Goal: Transaction & Acquisition: Purchase product/service

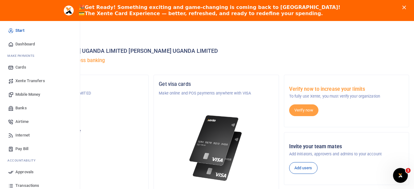
click at [22, 122] on span "Airtime" at bounding box center [21, 121] width 13 height 6
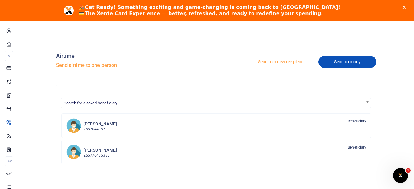
click at [334, 66] on link "Send to many" at bounding box center [348, 62] width 58 height 12
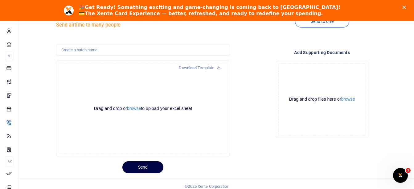
scroll to position [46, 0]
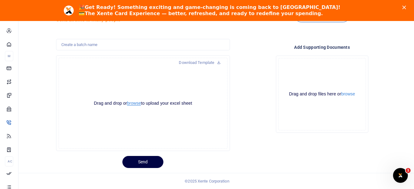
click at [137, 102] on button "browse" at bounding box center [134, 103] width 14 height 5
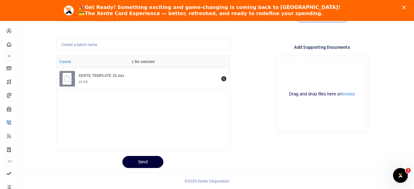
click at [146, 161] on button "Send" at bounding box center [142, 162] width 41 height 12
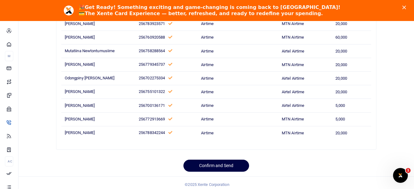
scroll to position [447, 0]
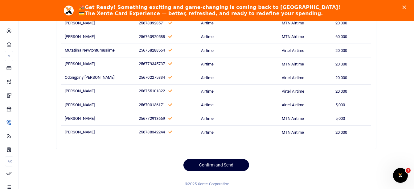
click at [209, 166] on button "Confirm and Send" at bounding box center [217, 165] width 66 height 12
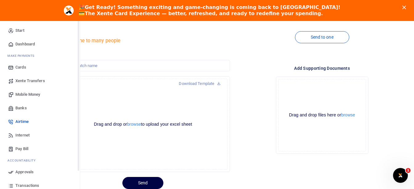
click at [10, 171] on icon at bounding box center [11, 172] width 6 height 6
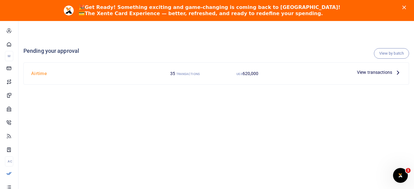
click at [392, 74] on p "View transactions" at bounding box center [379, 72] width 44 height 7
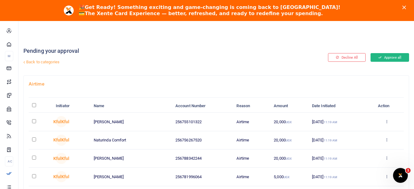
click at [380, 54] on button "Approve all" at bounding box center [390, 57] width 39 height 9
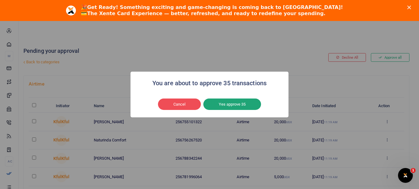
click at [235, 105] on button "Yes approve 35" at bounding box center [232, 104] width 58 height 12
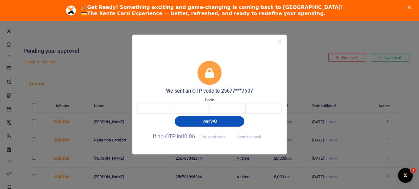
drag, startPoint x: 271, startPoint y: 52, endPoint x: 270, endPoint y: 61, distance: 8.8
click at [270, 61] on div "We sent an OTP code to 25677***7607 Code Verify If no OTP in 00:06 Re-send code…" at bounding box center [209, 101] width 154 height 106
click at [255, 137] on button "Send to email" at bounding box center [249, 136] width 34 height 10
click at [279, 41] on button "Close" at bounding box center [279, 41] width 9 height 9
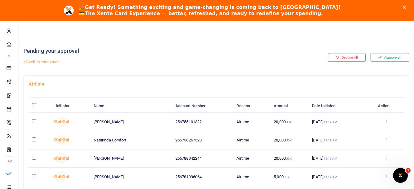
click at [35, 103] on th "\a \a : activate to sort column descending" at bounding box center [41, 105] width 24 height 13
click at [34, 107] on input "\a \a : activate to sort column descending" at bounding box center [34, 105] width 4 height 4
checkbox input "true"
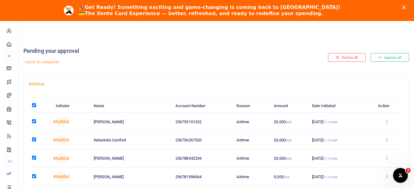
checkbox input "true"
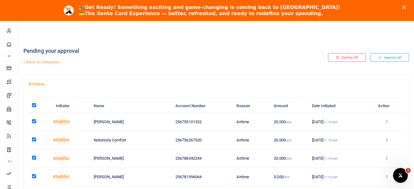
checkbox input "true"
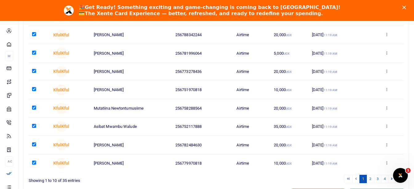
scroll to position [158, 0]
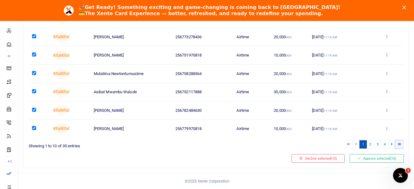
click at [402, 146] on link at bounding box center [399, 144] width 9 height 8
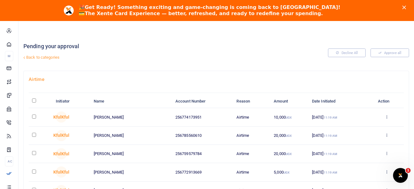
scroll to position [0, 0]
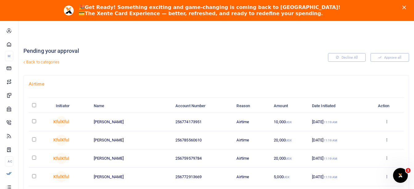
click at [34, 106] on input "\a \a : activate to sort column descending" at bounding box center [34, 105] width 4 height 4
checkbox input "true"
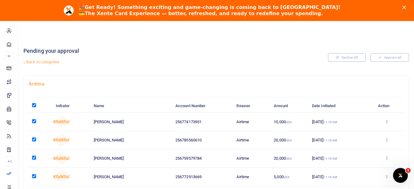
checkbox input "true"
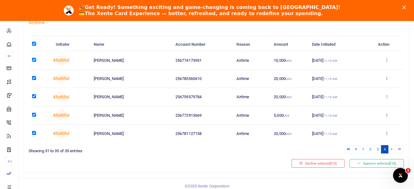
scroll to position [66, 0]
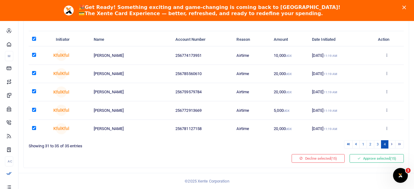
click at [400, 146] on li at bounding box center [400, 144] width 8 height 8
click at [400, 144] on li at bounding box center [400, 144] width 8 height 8
click at [348, 145] on icon at bounding box center [348, 143] width 3 height 3
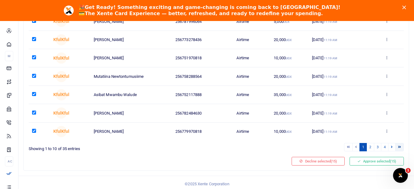
scroll to position [158, 0]
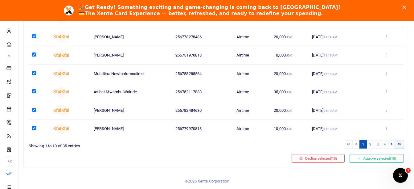
click at [399, 144] on icon at bounding box center [399, 143] width 3 height 3
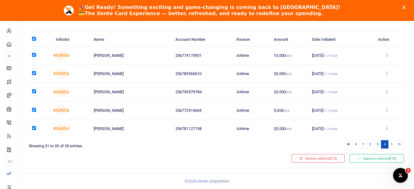
scroll to position [66, 0]
click at [399, 143] on li at bounding box center [400, 144] width 8 height 8
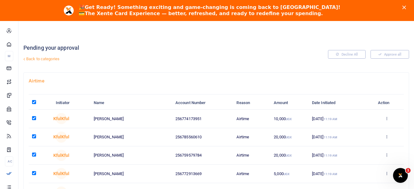
scroll to position [0, 0]
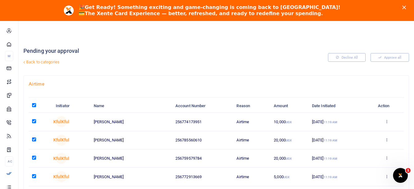
click at [33, 103] on input "\a \a : activate to sort column descending" at bounding box center [34, 105] width 4 height 4
checkbox input "false"
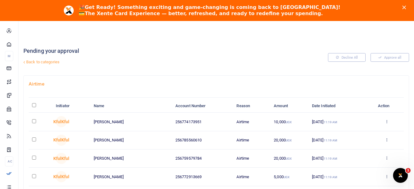
checkbox input "false"
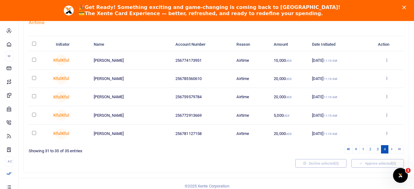
scroll to position [66, 0]
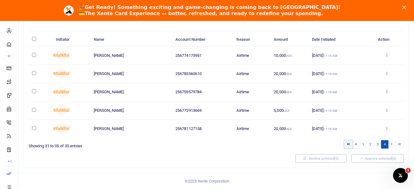
click at [348, 144] on icon at bounding box center [348, 143] width 3 height 3
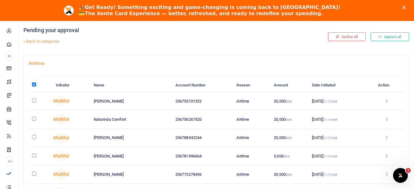
scroll to position [15, 0]
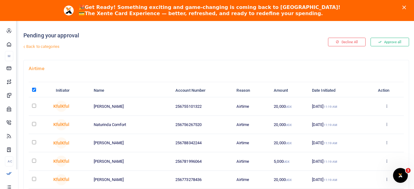
click at [32, 91] on input "\a \a : activate to sort column descending" at bounding box center [34, 90] width 4 height 4
checkbox input "false"
click at [394, 40] on button "Approve all" at bounding box center [390, 42] width 39 height 9
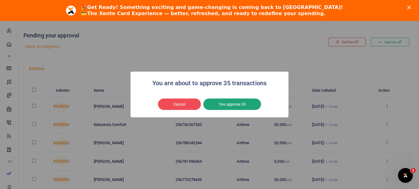
click at [238, 104] on button "Yes approve 35" at bounding box center [232, 104] width 58 height 12
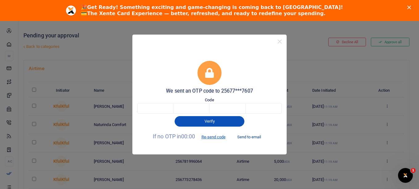
click at [248, 137] on button "Send to email" at bounding box center [249, 136] width 34 height 10
click at [160, 111] on input "text" at bounding box center [155, 108] width 36 height 10
type input "1"
type input "0"
type input "9"
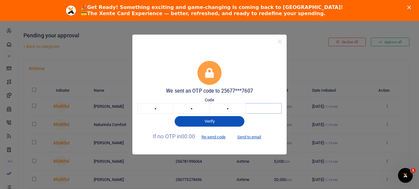
type input "4"
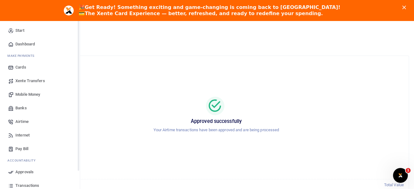
click at [14, 171] on link "Approvals" at bounding box center [40, 172] width 70 height 14
click at [14, 44] on icon at bounding box center [11, 44] width 6 height 6
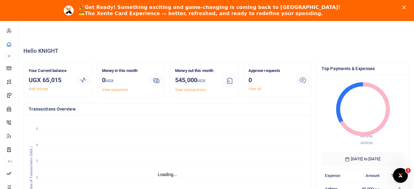
scroll to position [5, 5]
click at [203, 90] on link "View transactions" at bounding box center [190, 90] width 31 height 4
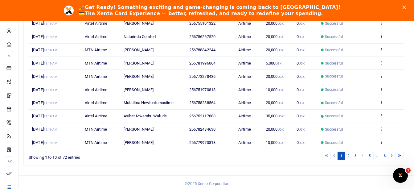
scroll to position [116, 0]
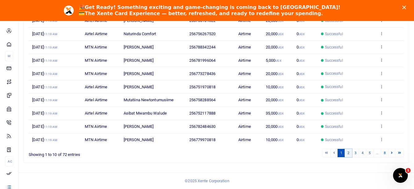
click at [349, 154] on link "2" at bounding box center [348, 153] width 7 height 8
click at [357, 153] on link "3" at bounding box center [355, 153] width 7 height 8
click at [362, 152] on link "4" at bounding box center [362, 153] width 7 height 8
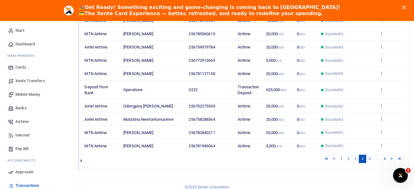
click at [27, 42] on span "Dashboard" at bounding box center [24, 44] width 19 height 6
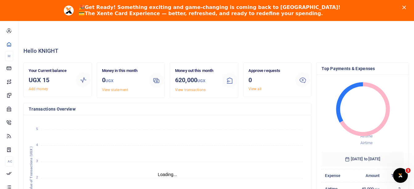
scroll to position [5, 5]
